Goal: Task Accomplishment & Management: Manage account settings

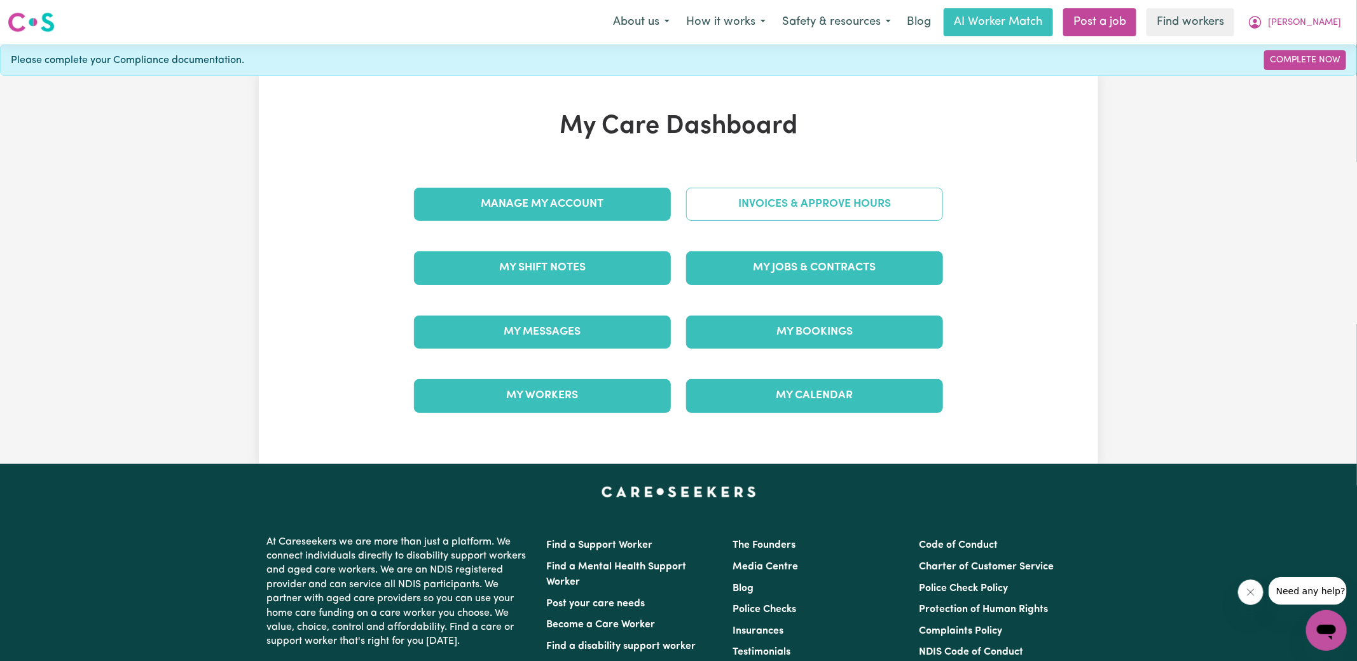
click at [842, 206] on link "Invoices & Approve Hours" at bounding box center [814, 204] width 257 height 33
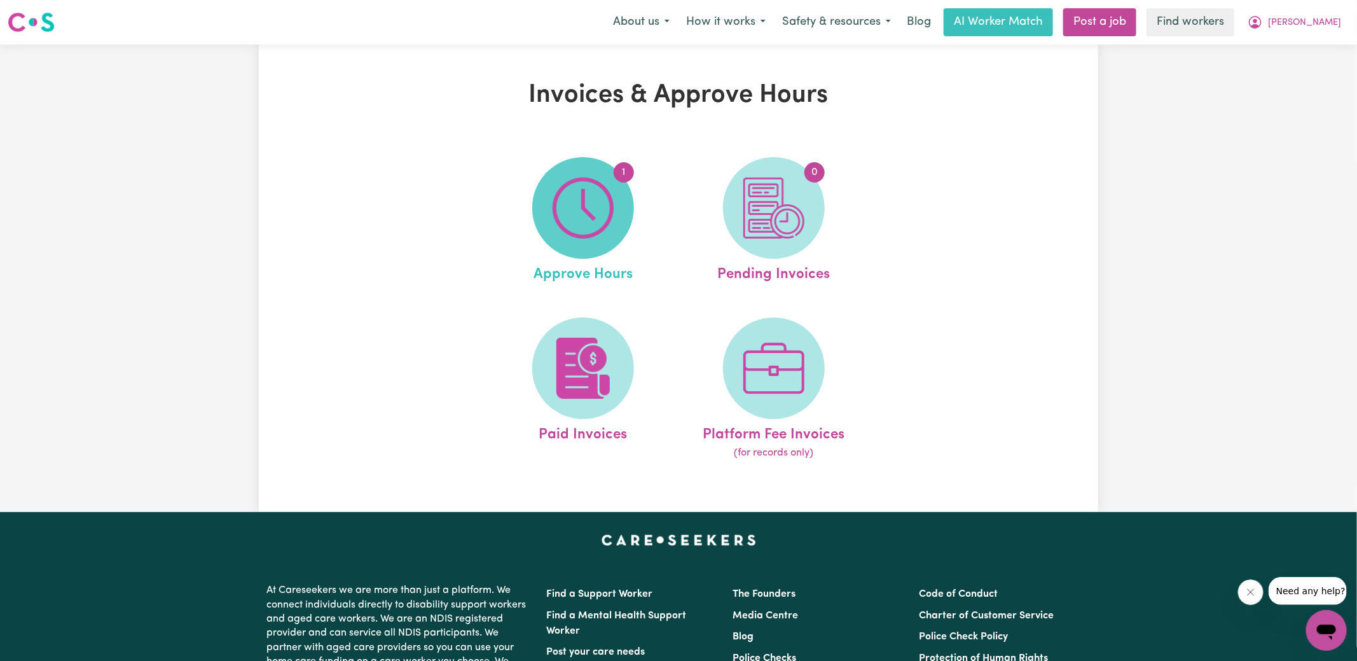
click at [604, 204] on img at bounding box center [583, 207] width 61 height 61
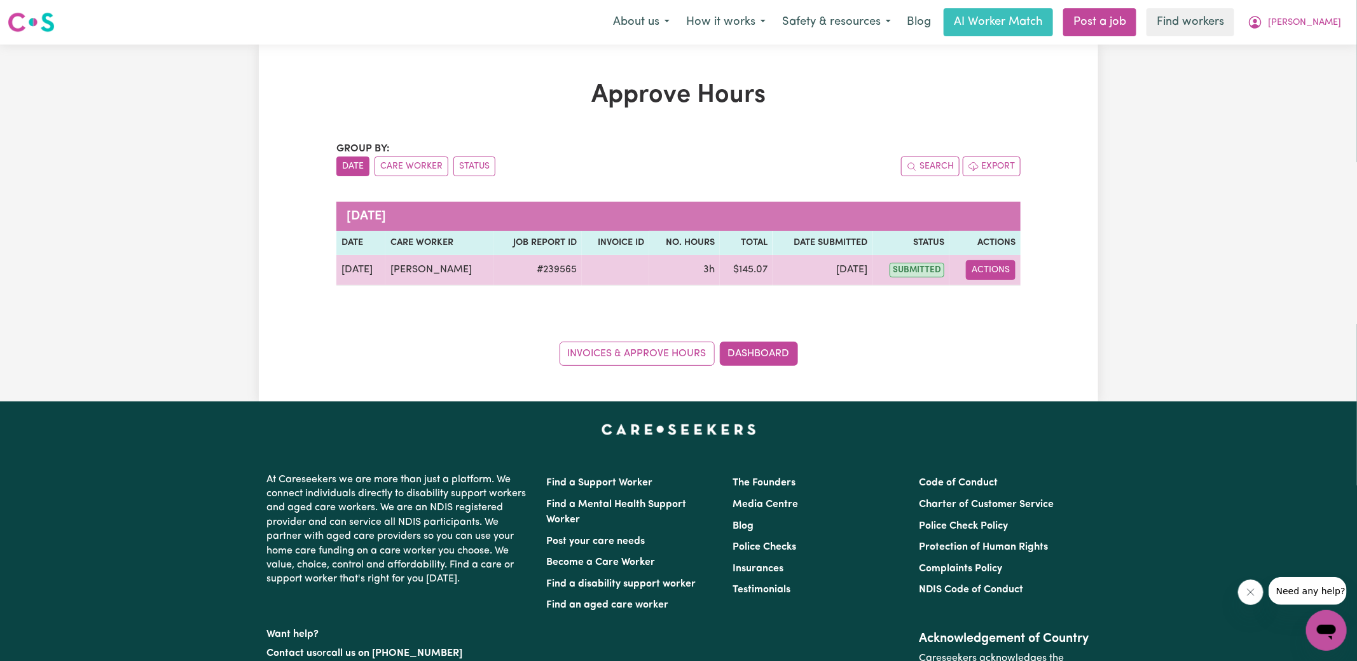
click at [1002, 270] on button "Actions" at bounding box center [991, 270] width 50 height 20
click at [1007, 309] on link "View Job Report" at bounding box center [1023, 298] width 109 height 25
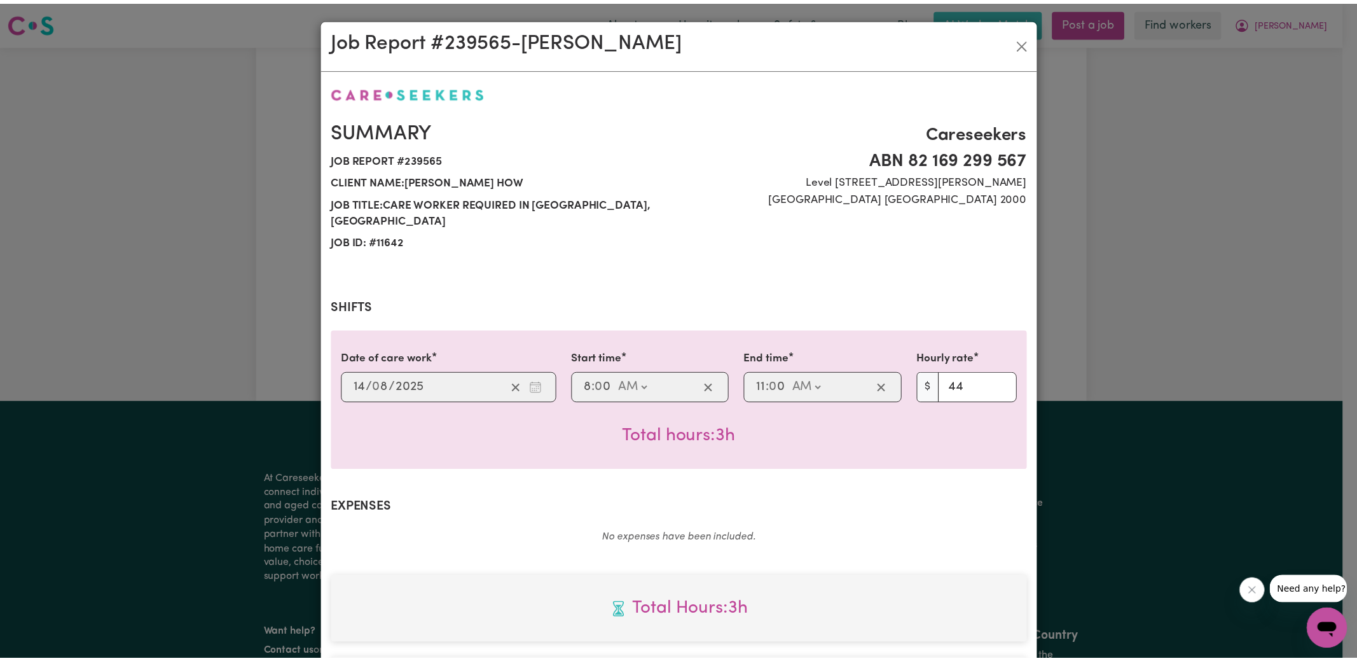
scroll to position [317, 0]
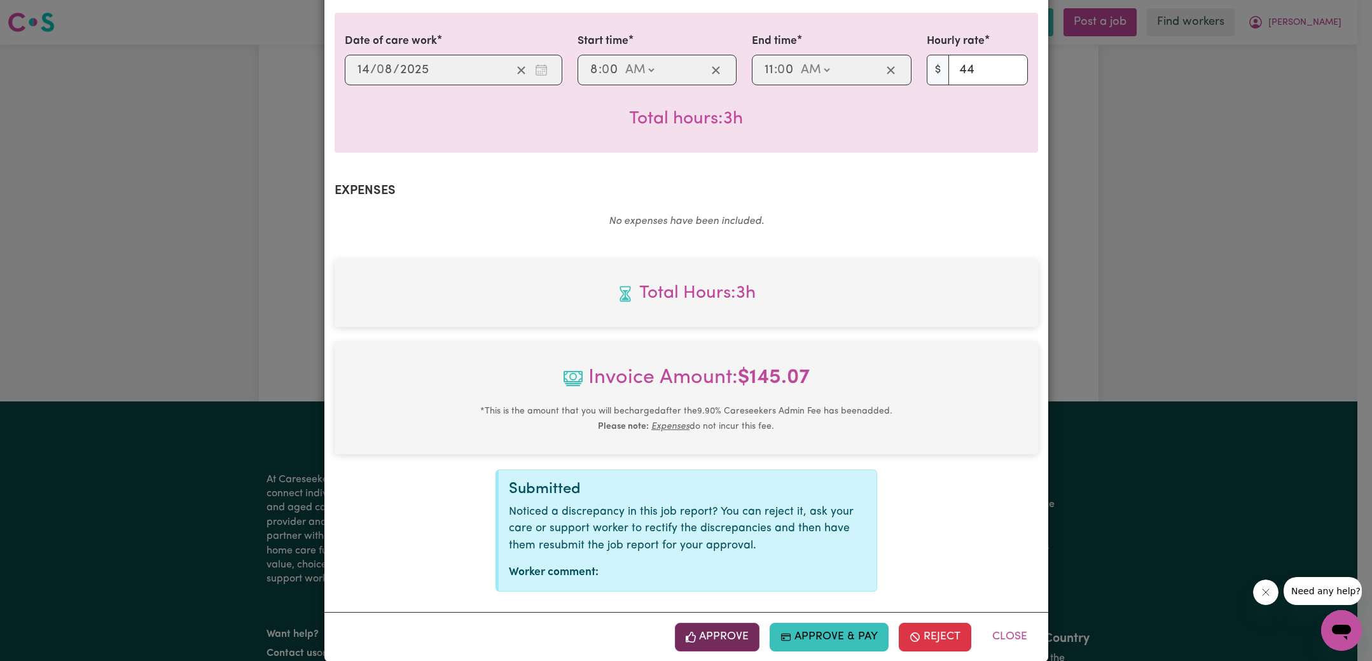
click at [720, 623] on button "Approve" at bounding box center [717, 637] width 85 height 28
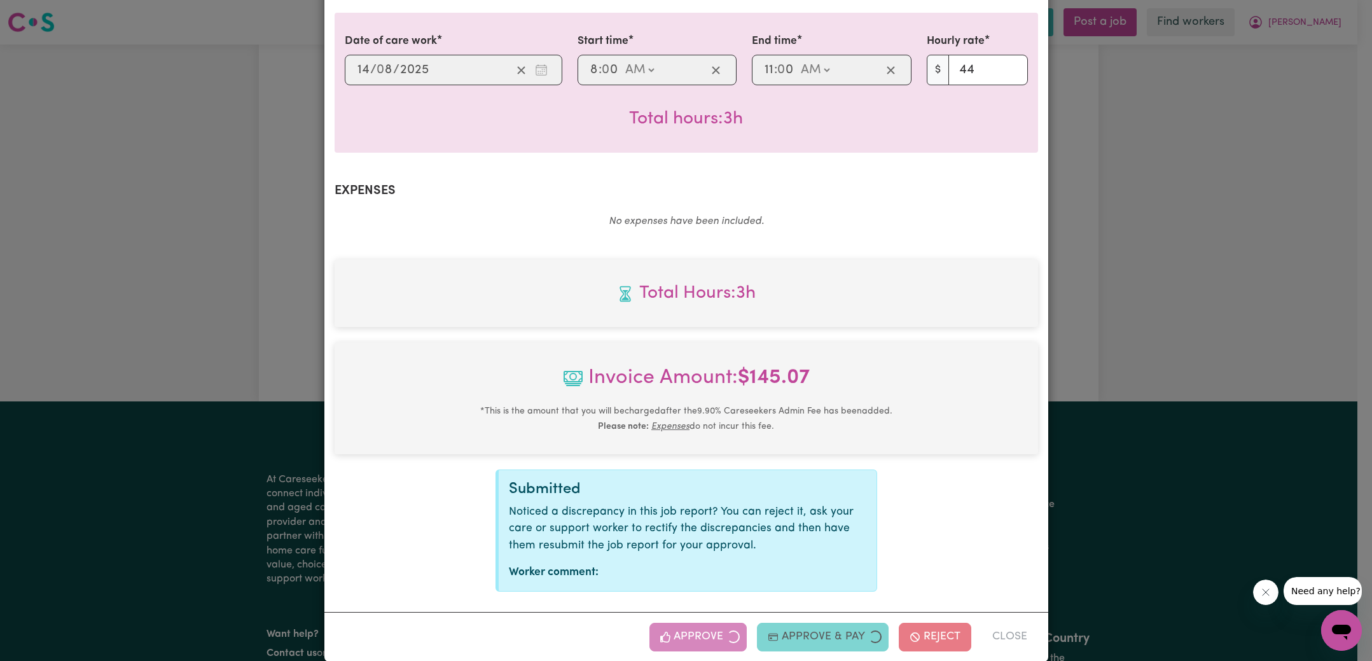
drag, startPoint x: 1152, startPoint y: 317, endPoint x: 1084, endPoint y: 310, distance: 68.4
click at [1152, 317] on div "Job Report # 239565 - [PERSON_NAME] Summary Job report # 239565 Client name: [P…" at bounding box center [686, 330] width 1372 height 661
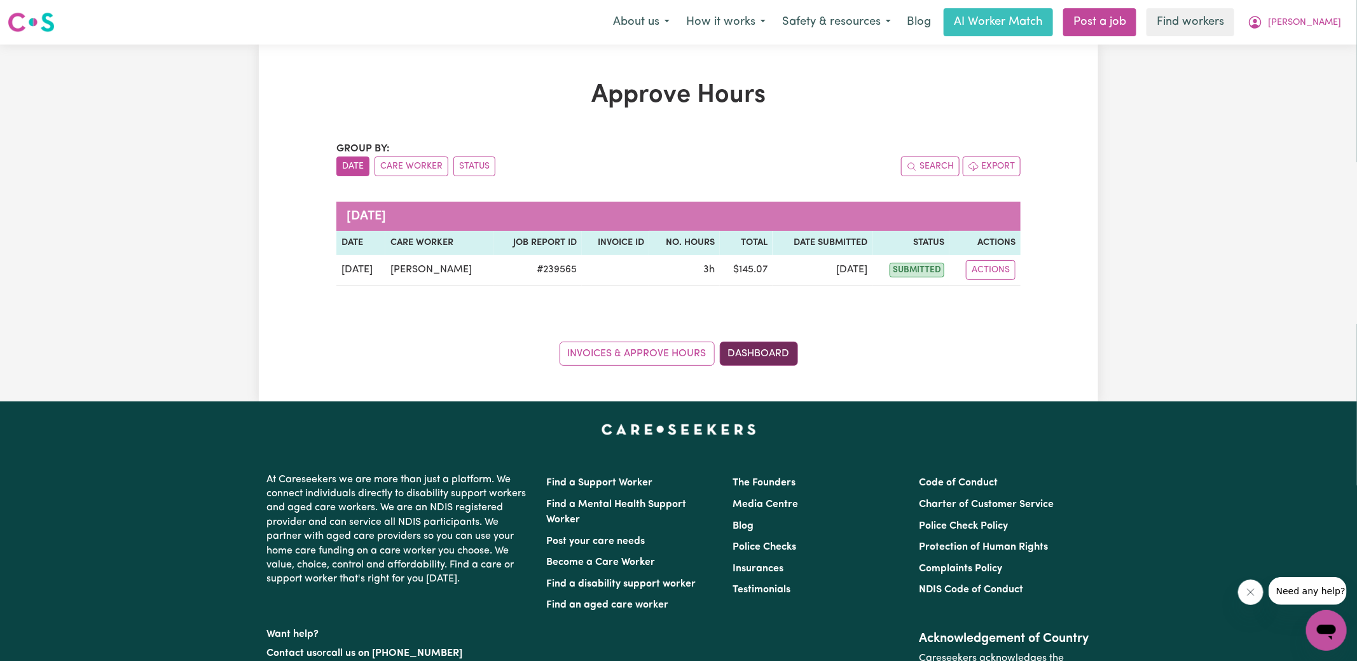
click at [772, 360] on link "Dashboard" at bounding box center [759, 354] width 78 height 24
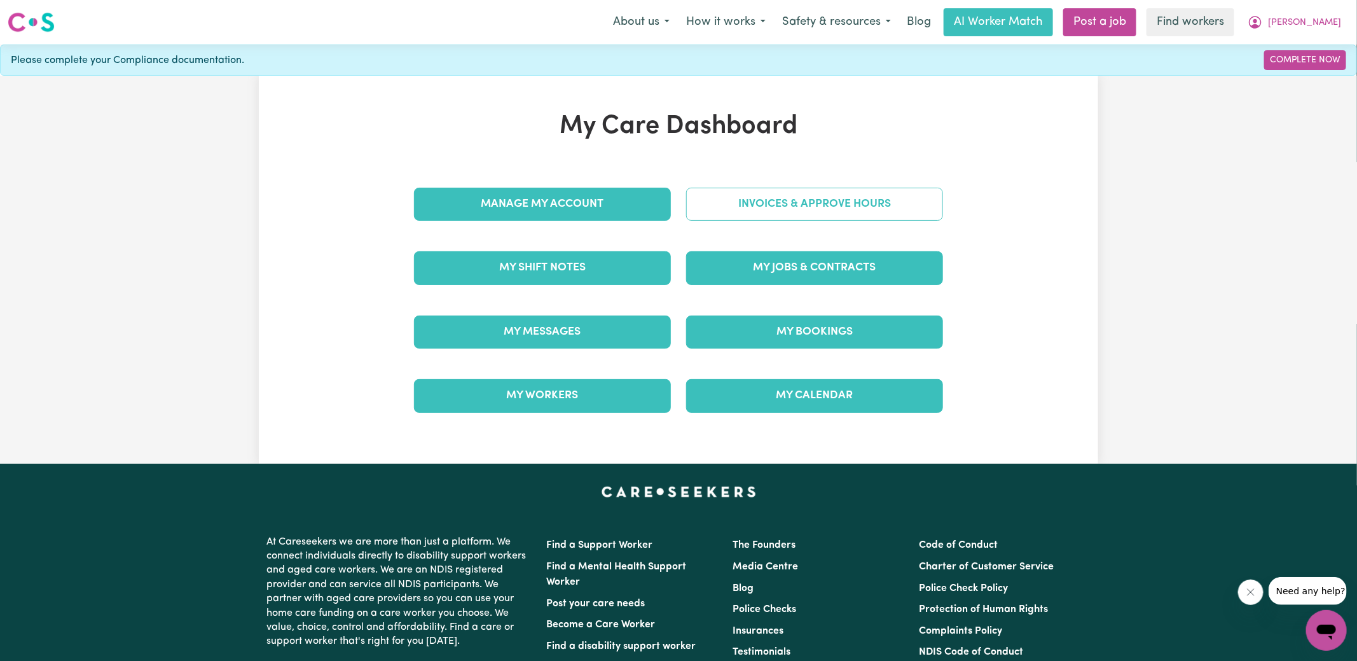
click at [771, 205] on link "Invoices & Approve Hours" at bounding box center [814, 204] width 257 height 33
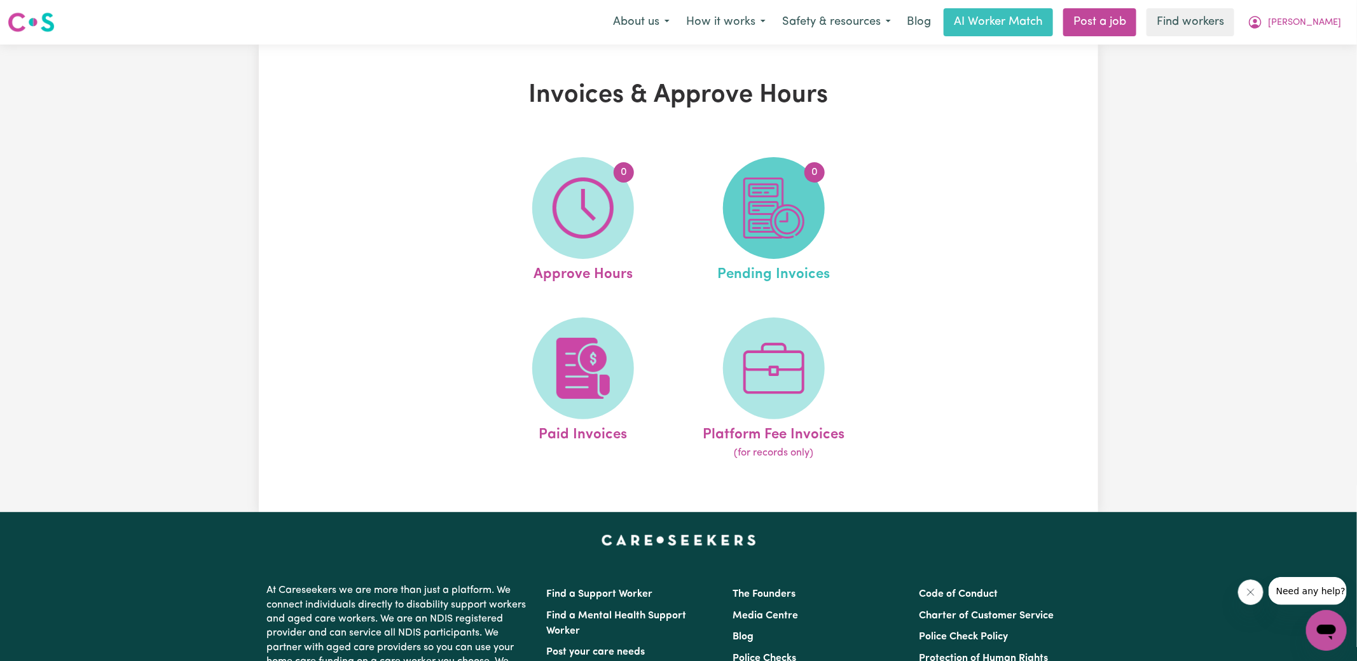
click at [770, 211] on img at bounding box center [774, 207] width 61 height 61
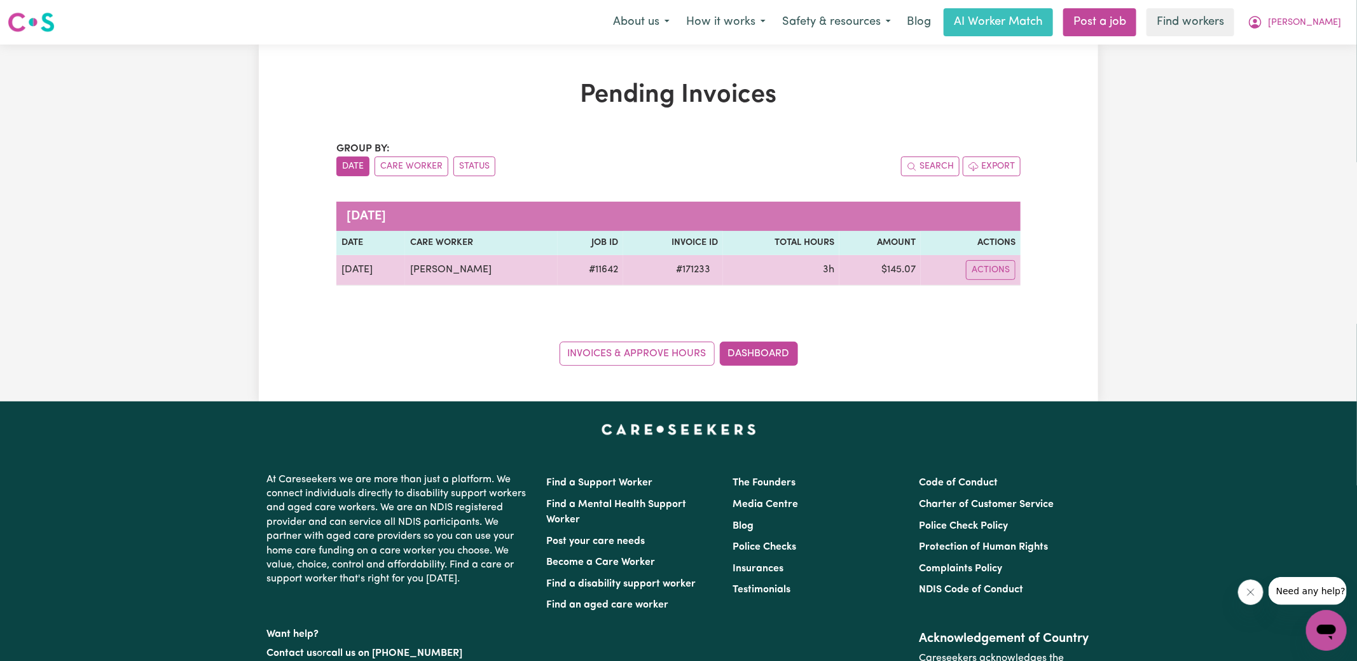
click at [690, 266] on span "# 171233" at bounding box center [693, 269] width 50 height 15
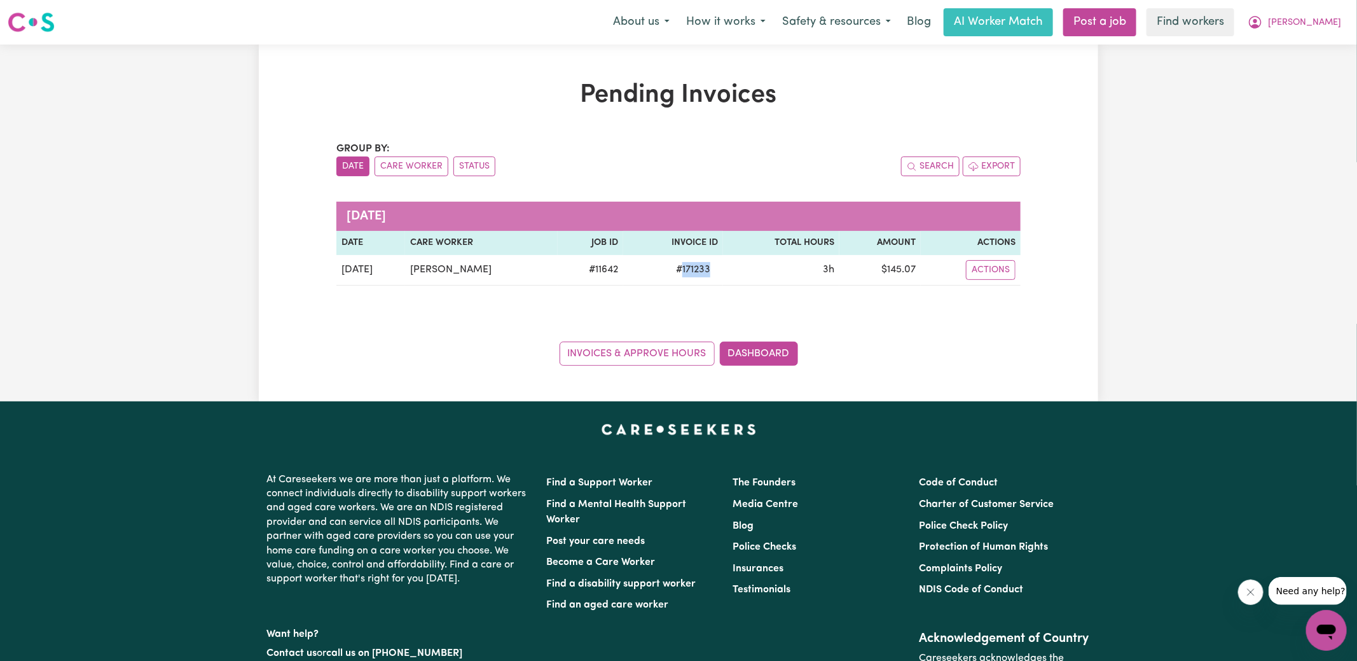
copy span "171233"
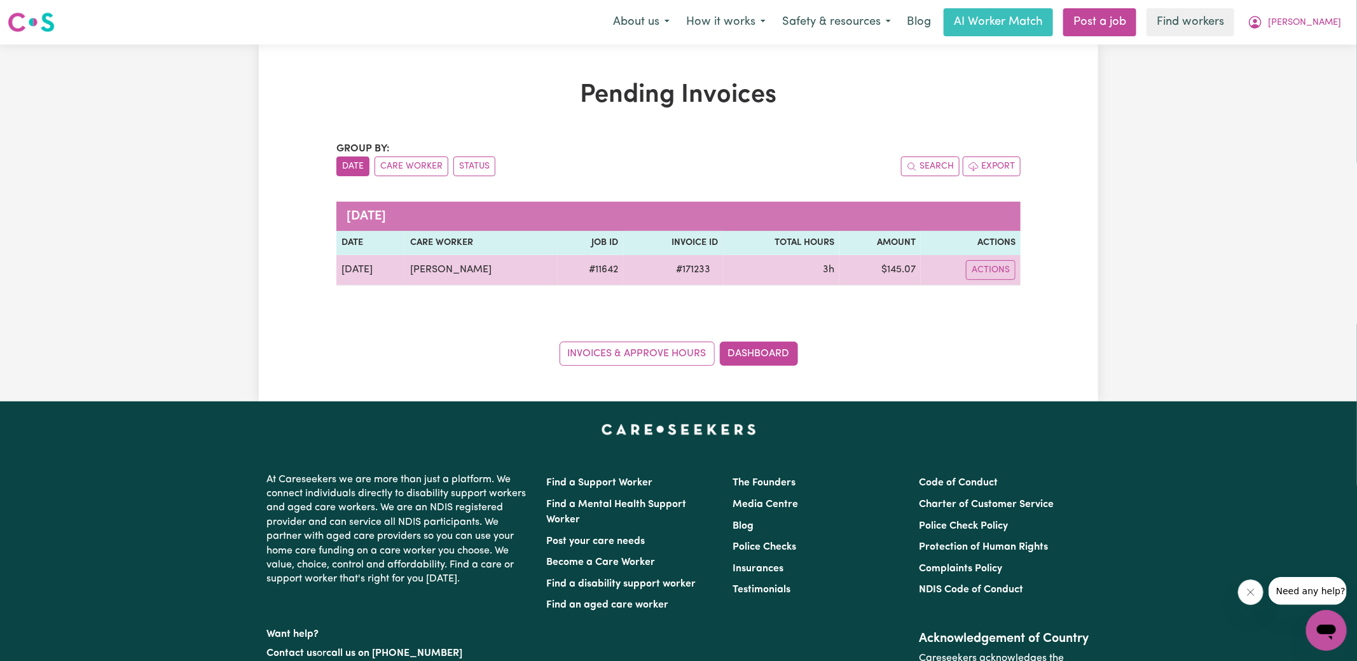
click at [908, 267] on td "$ 145.07" at bounding box center [880, 270] width 81 height 31
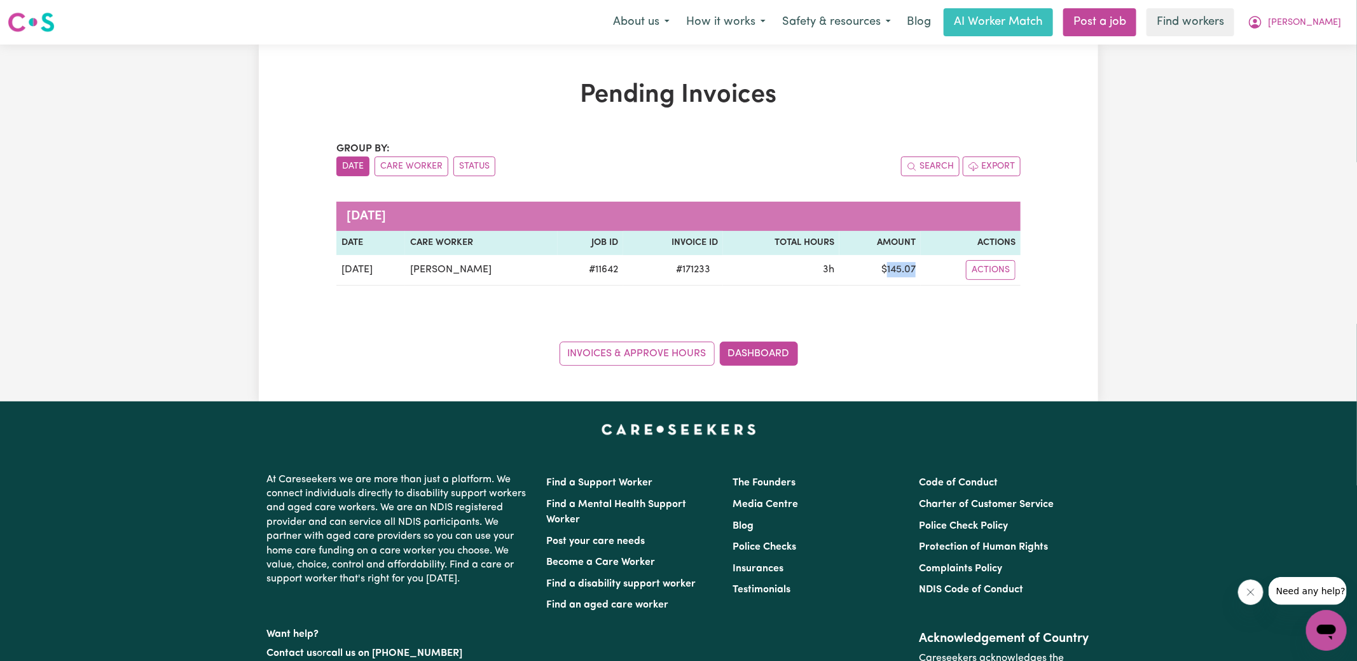
copy td "145.07"
click at [1313, 24] on span "[PERSON_NAME]" at bounding box center [1304, 23] width 73 height 14
click at [1315, 68] on link "Logout" at bounding box center [1299, 73] width 100 height 24
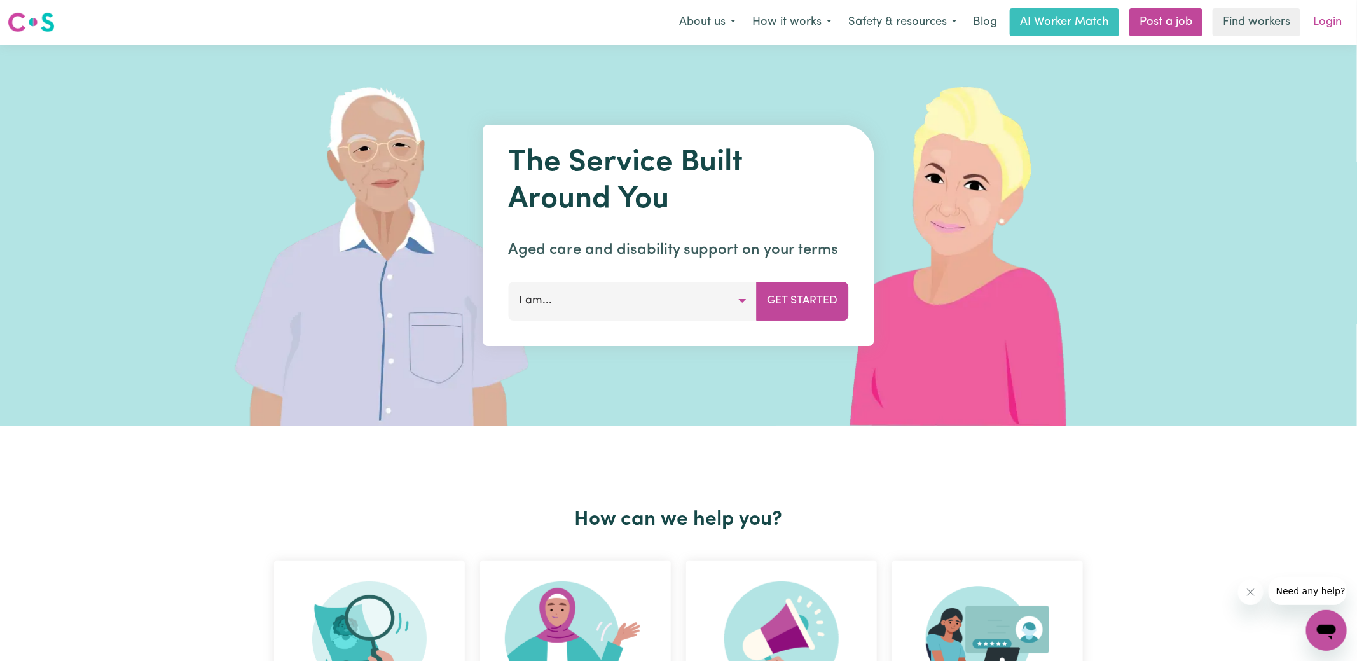
click at [1329, 20] on link "Login" at bounding box center [1328, 22] width 44 height 28
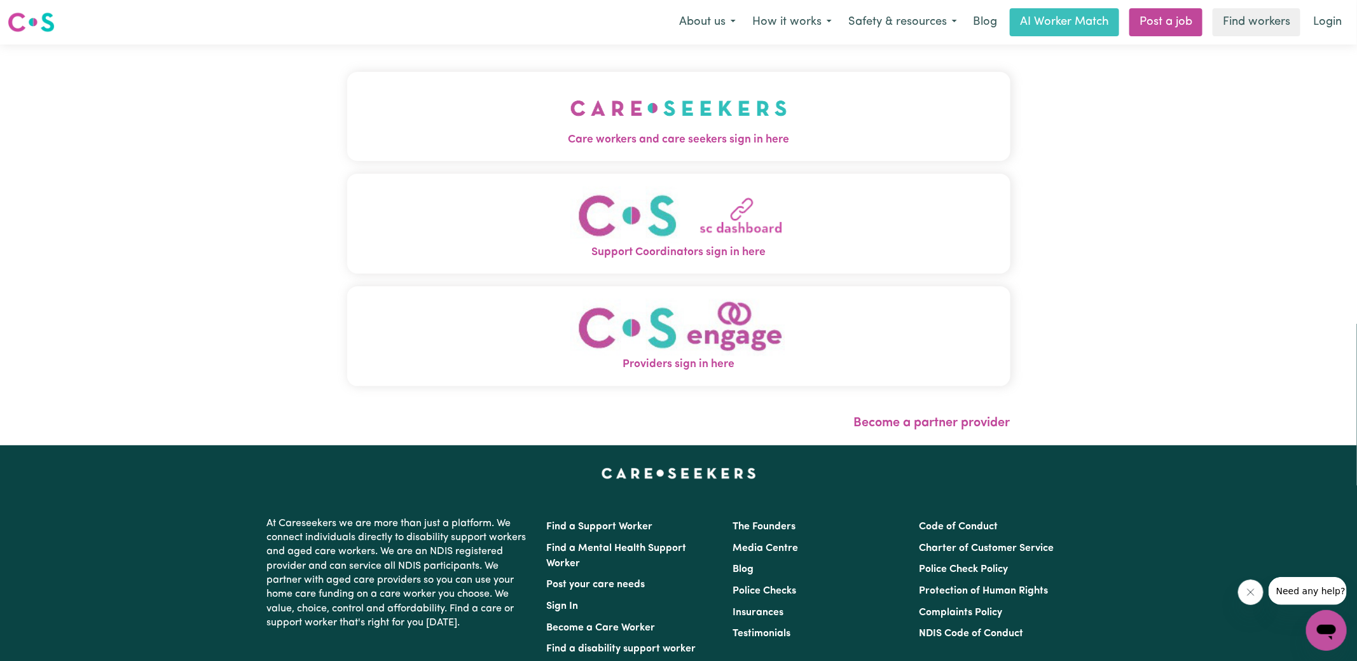
click at [611, 138] on span "Care workers and care seekers sign in here" at bounding box center [678, 140] width 663 height 17
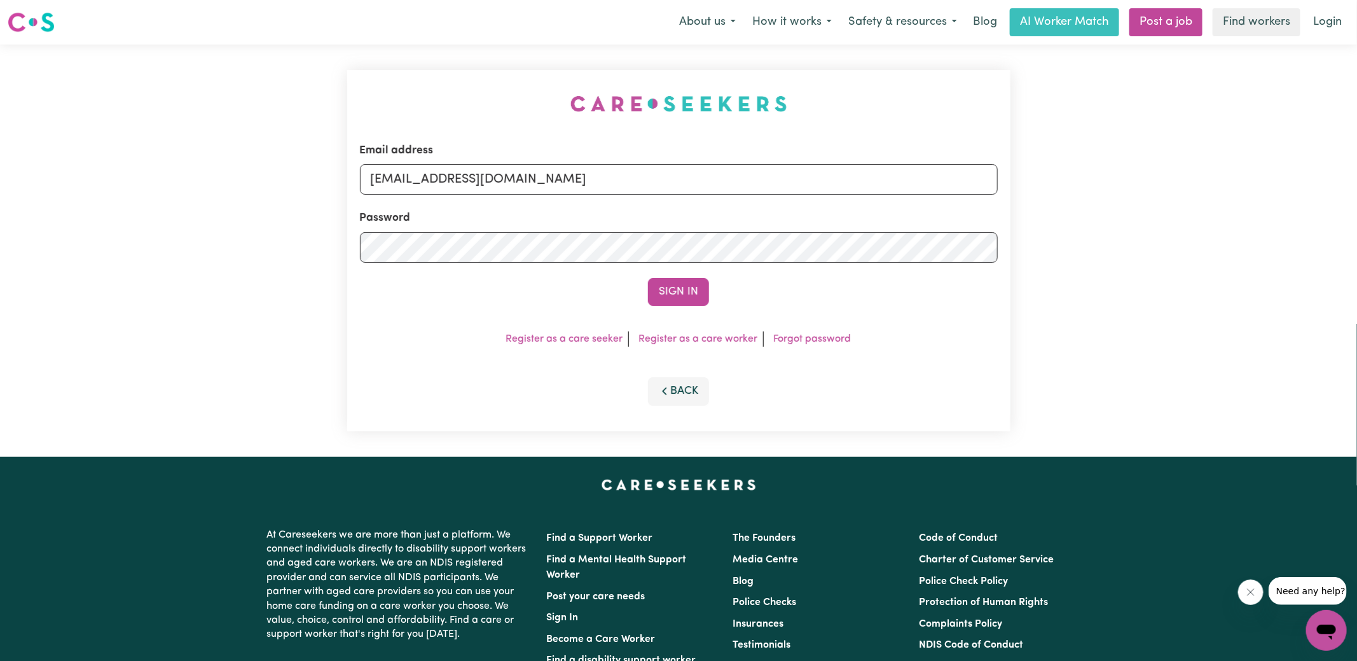
click at [430, 51] on div "Email address [EMAIL_ADDRESS][DOMAIN_NAME] Password Sign In Register as a care …" at bounding box center [679, 251] width 679 height 412
drag, startPoint x: 435, startPoint y: 177, endPoint x: 1168, endPoint y: 212, distance: 734.2
click at [1168, 212] on div "Email address [EMAIL_ADDRESS][DOMAIN_NAME] Password Sign In Register as a care …" at bounding box center [678, 251] width 1357 height 412
type input "[EMAIL_ADDRESS][DOMAIN_NAME]"
click at [648, 278] on button "Sign In" at bounding box center [678, 292] width 61 height 28
